Goal: Find specific page/section: Find specific page/section

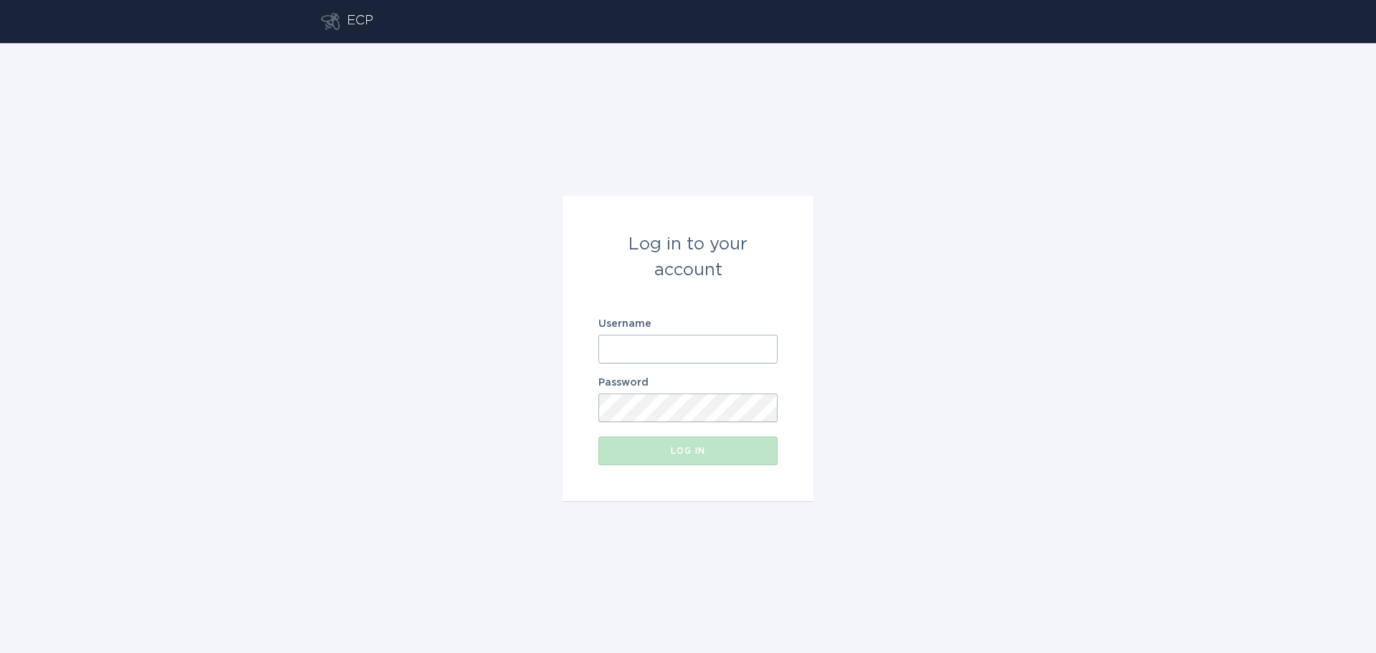
drag, startPoint x: 652, startPoint y: 345, endPoint x: 718, endPoint y: 353, distance: 66.3
click at [652, 345] on input "Username" at bounding box center [687, 349] width 179 height 29
click at [762, 347] on keeper-lock "Open Keeper Popup" at bounding box center [761, 348] width 17 height 17
type input "[EMAIL_ADDRESS][DOMAIN_NAME]"
click at [686, 456] on button "Log in" at bounding box center [687, 450] width 179 height 29
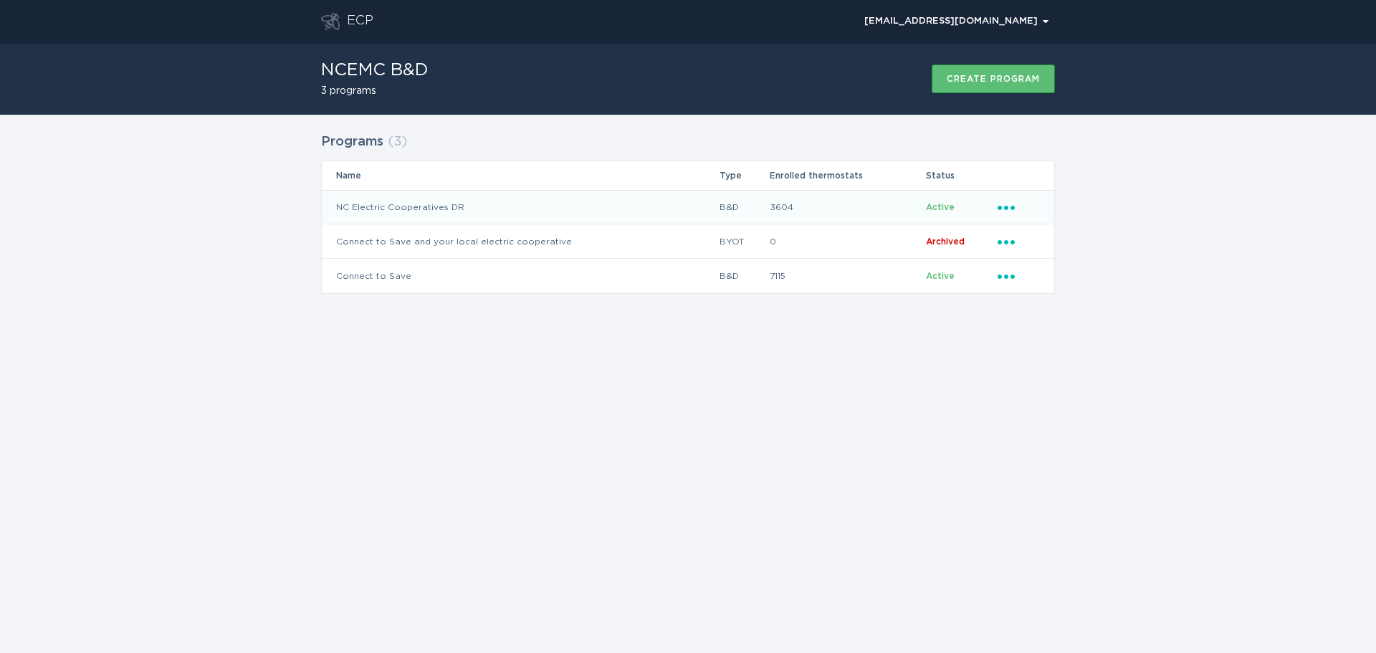
click at [403, 205] on td "NC Electric Cooperatives DR" at bounding box center [520, 207] width 397 height 34
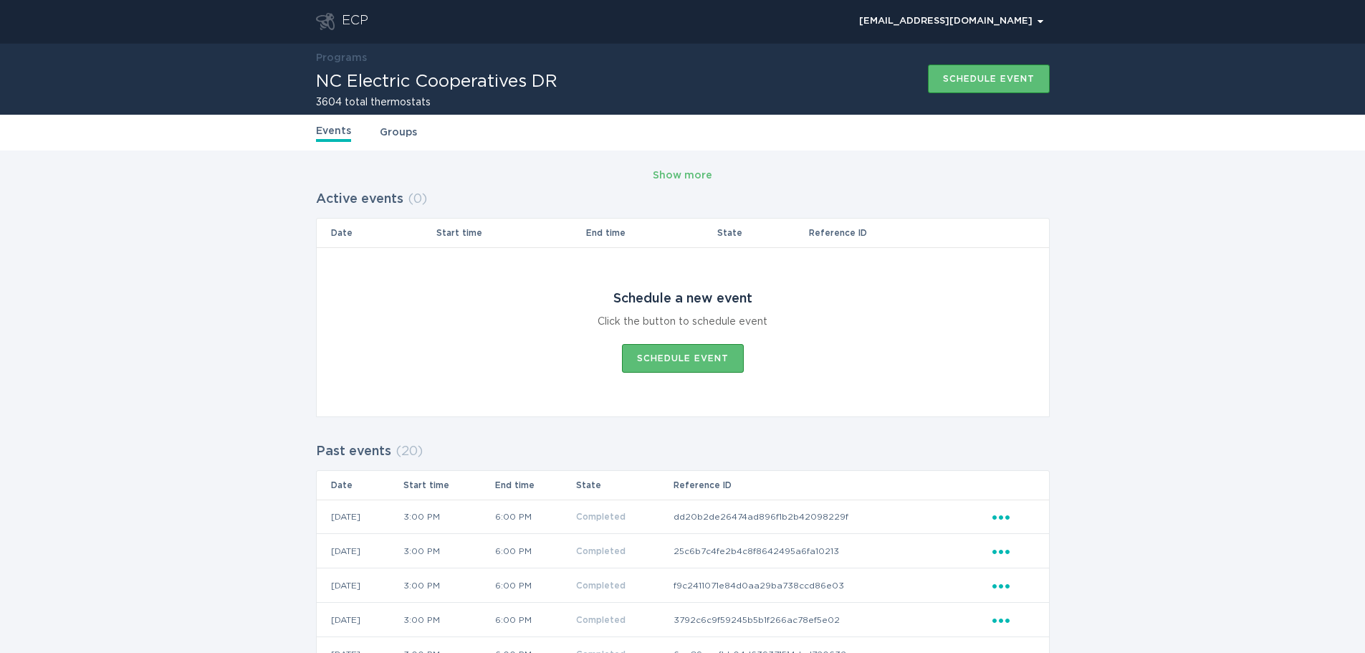
click at [397, 135] on link "Groups" at bounding box center [398, 133] width 37 height 16
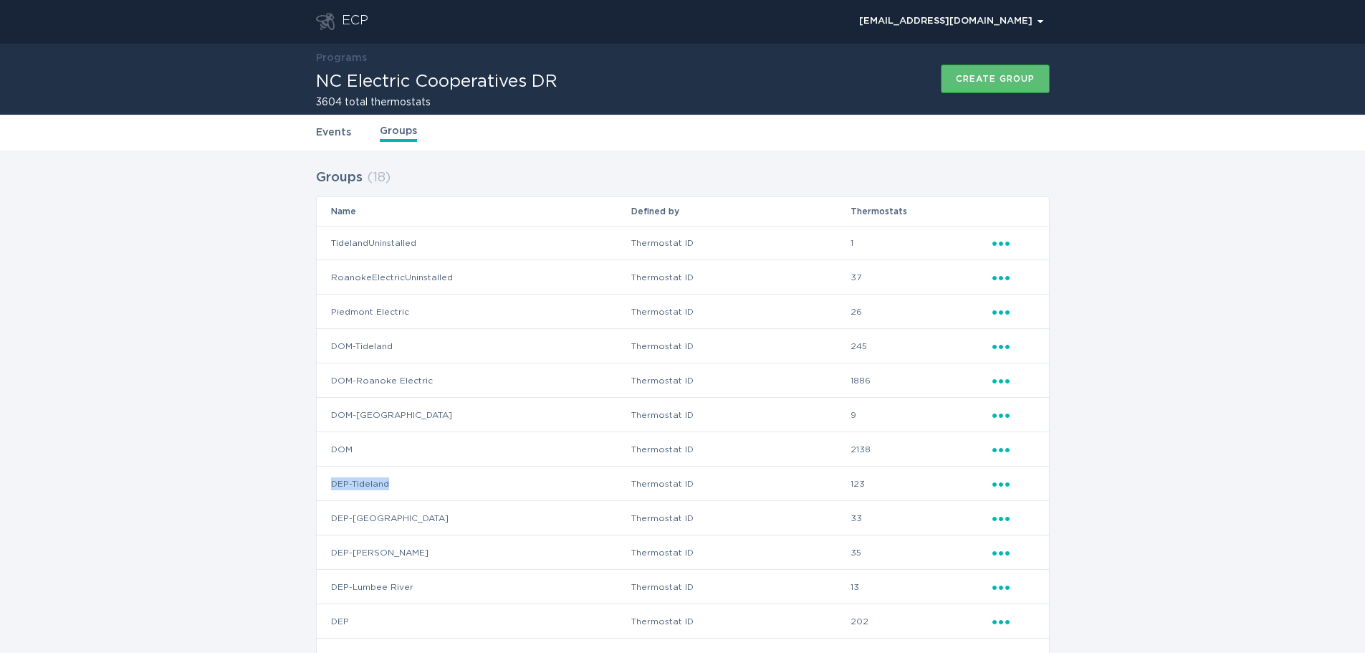
drag, startPoint x: 399, startPoint y: 489, endPoint x: 324, endPoint y: 486, distance: 75.3
click at [324, 486] on td "DEP-Tideland" at bounding box center [474, 483] width 314 height 34
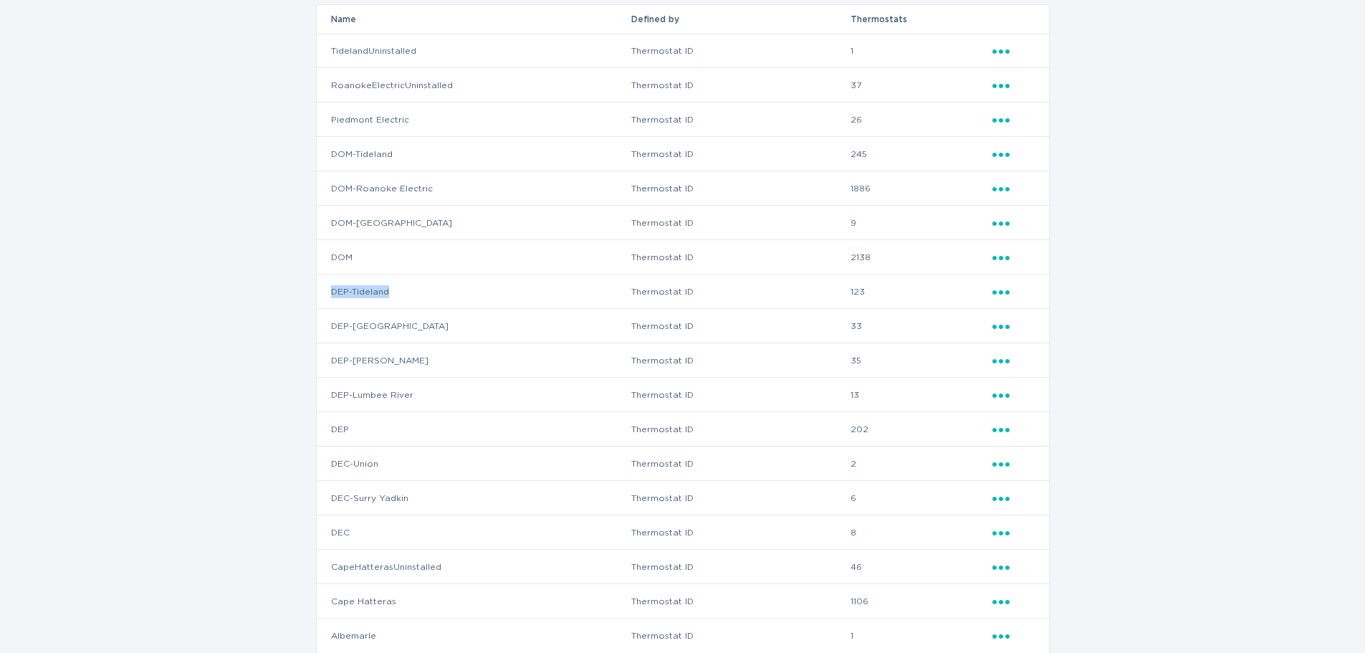
scroll to position [157, 0]
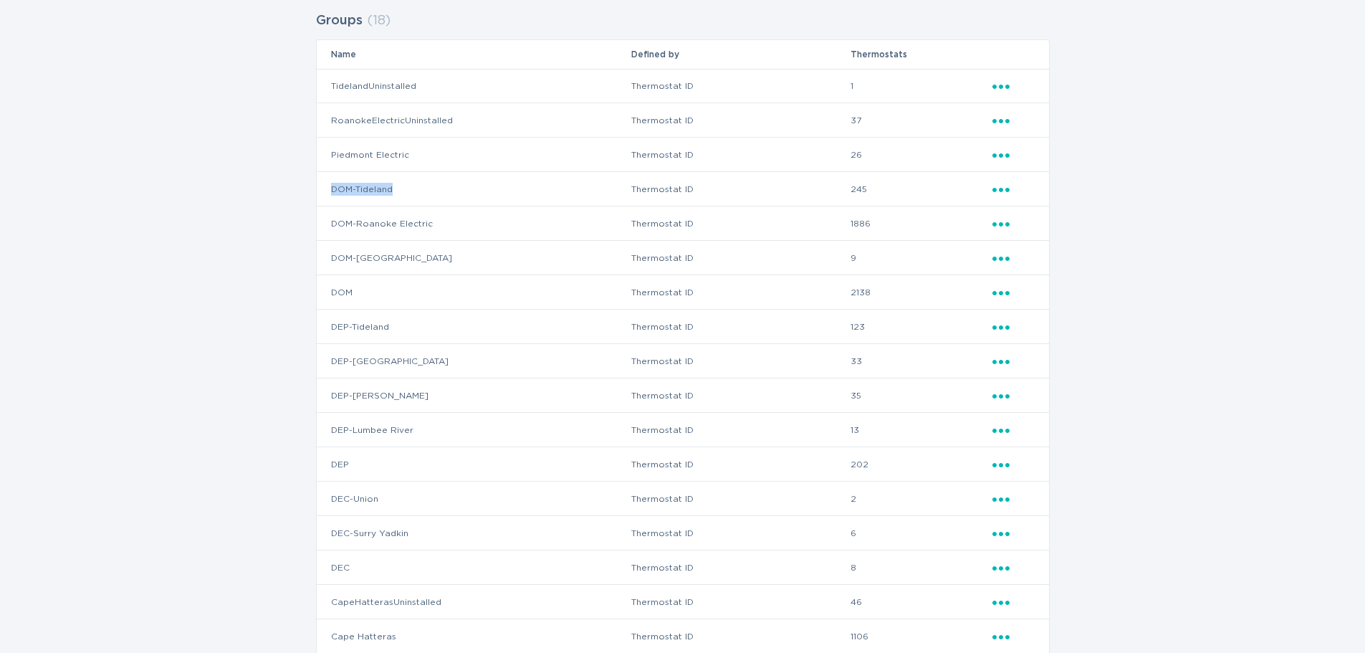
drag, startPoint x: 411, startPoint y: 186, endPoint x: 329, endPoint y: 187, distance: 82.4
click at [329, 187] on td "DOM-Tideland" at bounding box center [474, 189] width 314 height 34
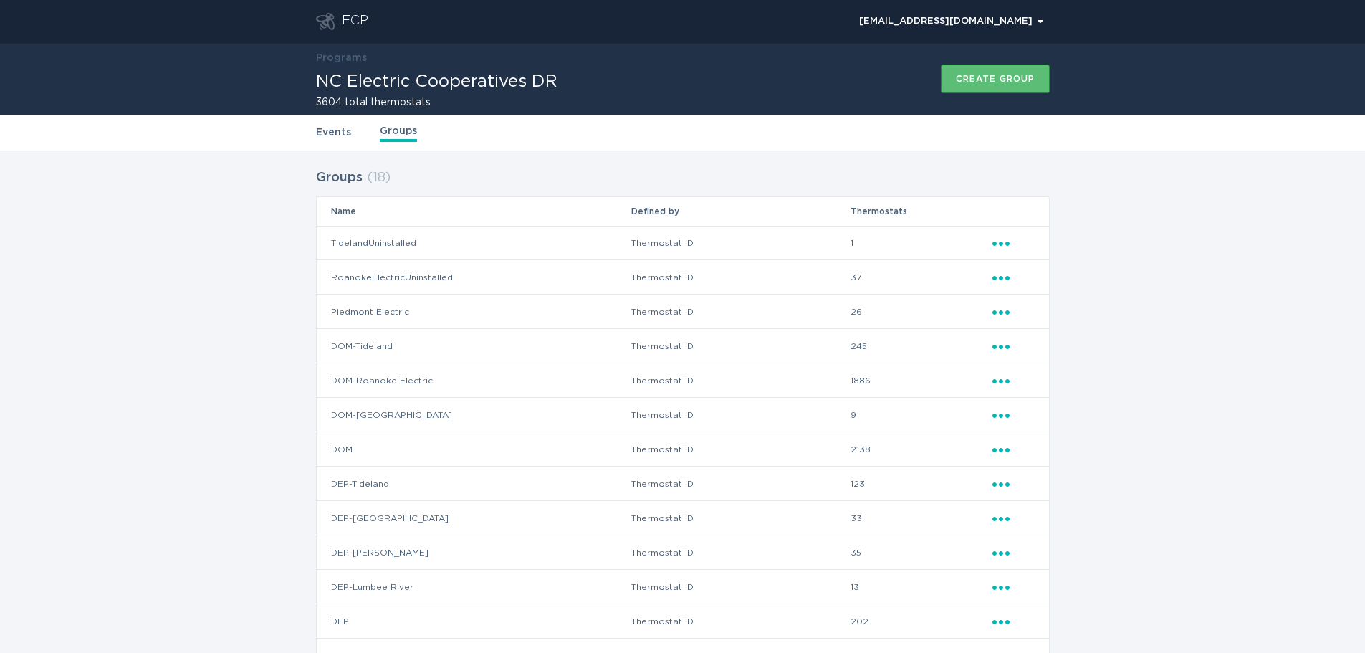
scroll to position [157, 0]
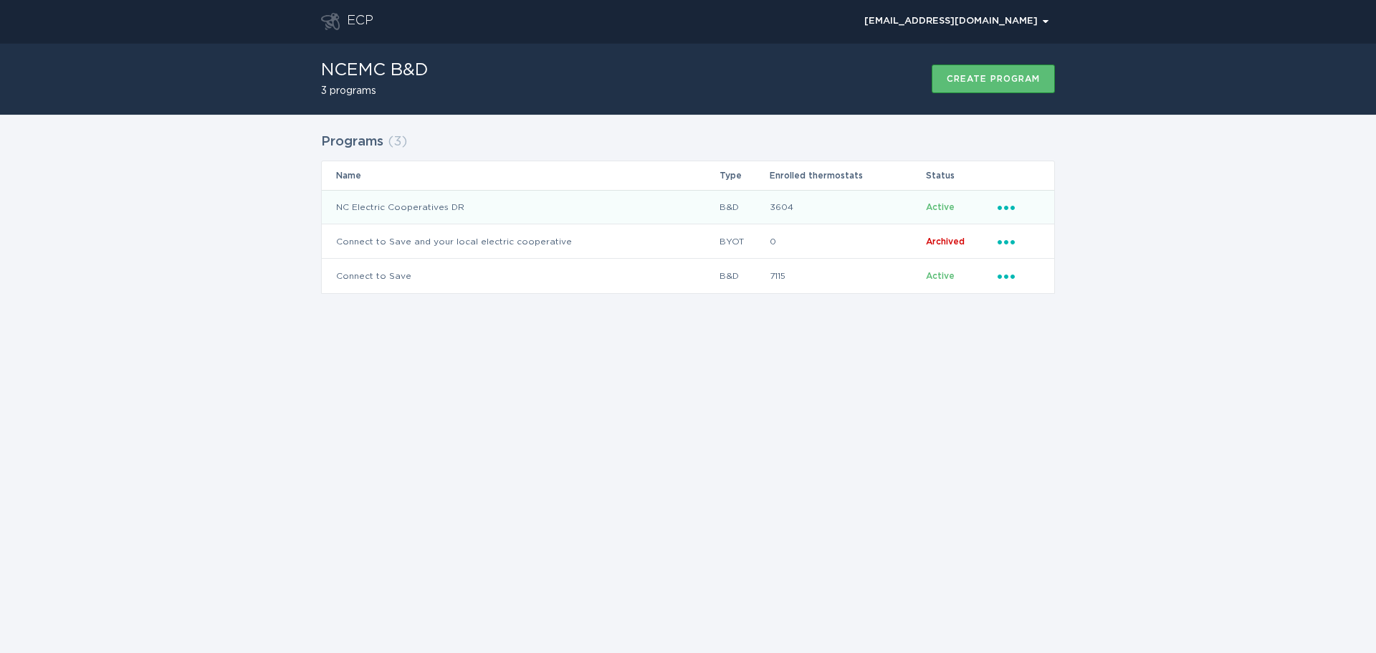
click at [467, 204] on td "NC Electric Cooperatives DR" at bounding box center [520, 207] width 397 height 34
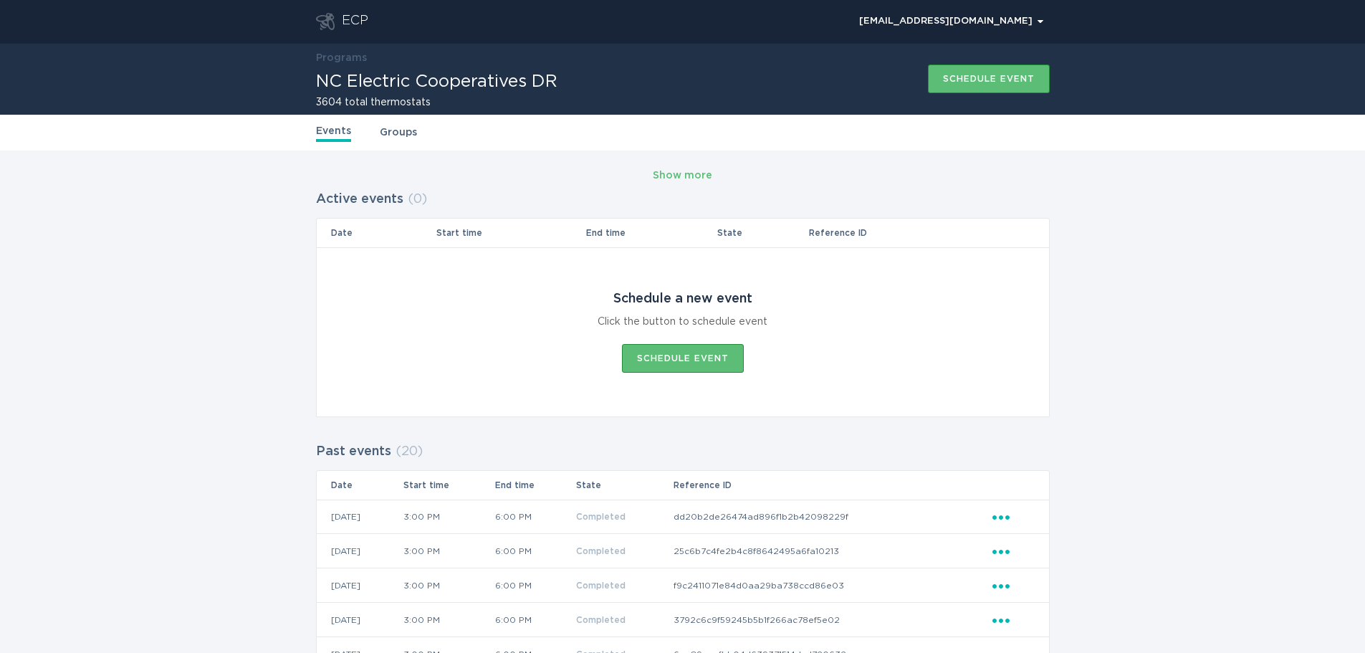
click at [398, 127] on link "Groups" at bounding box center [398, 133] width 37 height 16
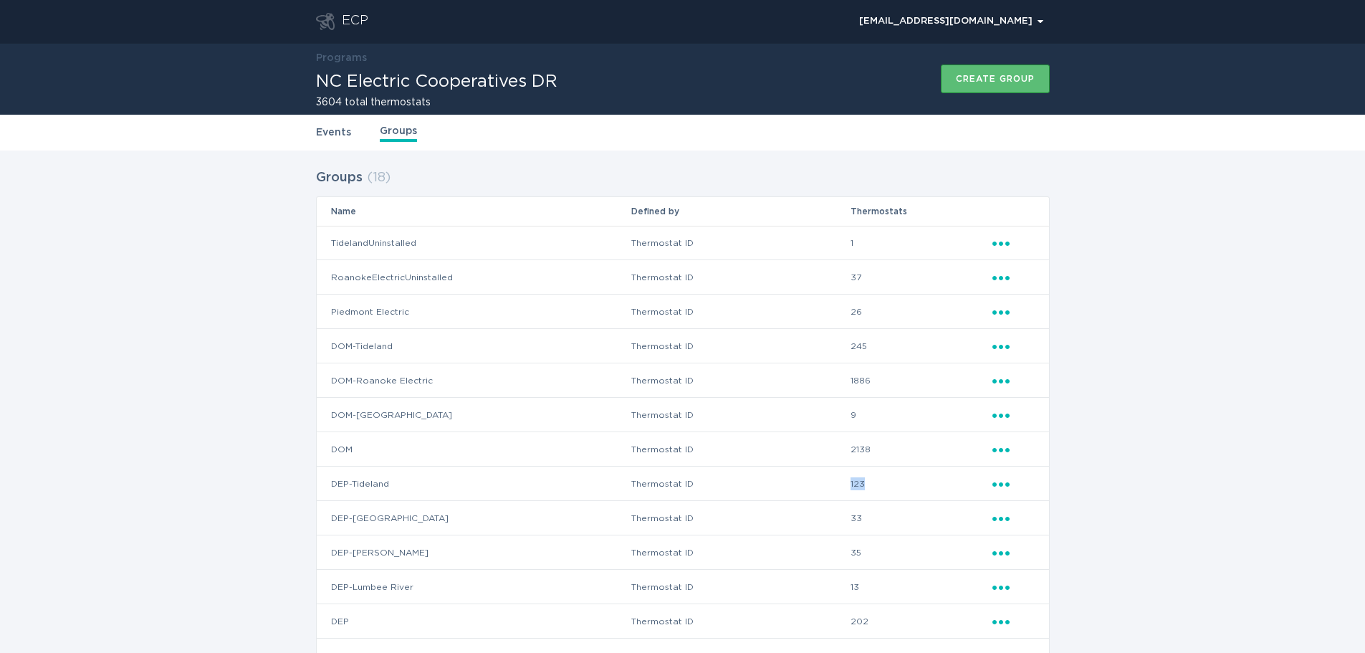
drag, startPoint x: 870, startPoint y: 476, endPoint x: 847, endPoint y: 483, distance: 24.0
click at [847, 483] on tr "DEP-Tideland Thermostat ID 123 Ellipsis" at bounding box center [683, 483] width 732 height 34
drag, startPoint x: 879, startPoint y: 339, endPoint x: 853, endPoint y: 347, distance: 27.9
click at [853, 347] on td "245" at bounding box center [920, 346] width 141 height 34
